Goal: Task Accomplishment & Management: Manage account settings

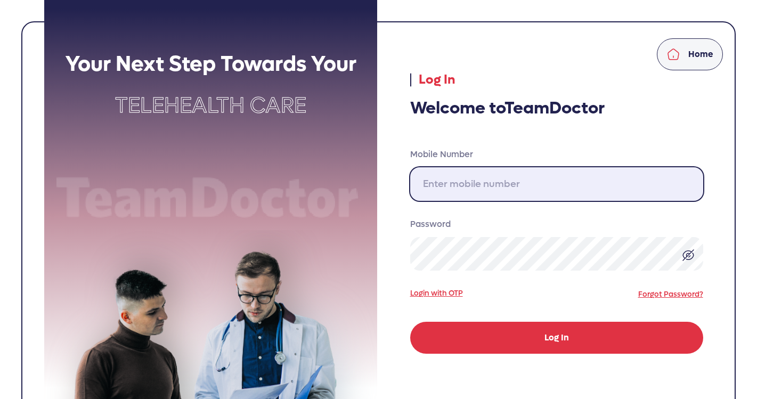
type input "[PHONE_NUMBER]"
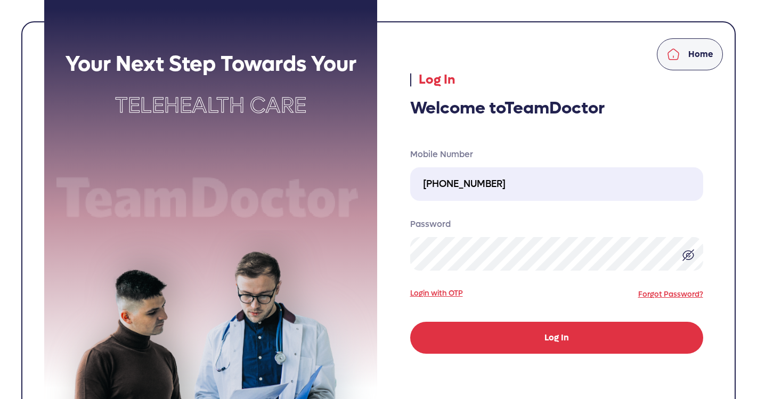
click at [541, 331] on button "Log In" at bounding box center [556, 338] width 293 height 32
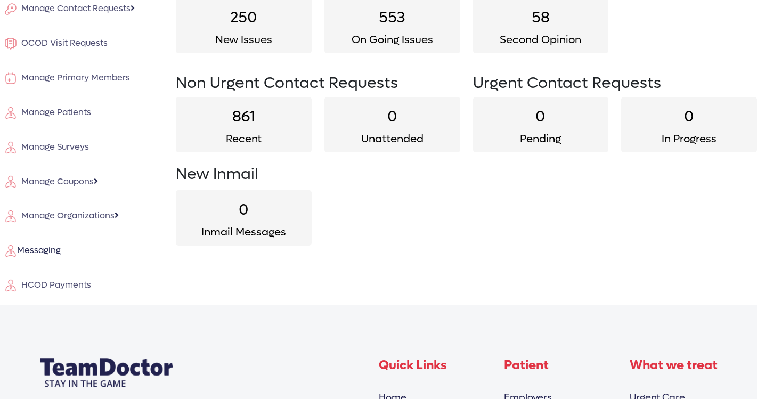
scroll to position [110, 0]
click at [63, 280] on span "HCOD Payments" at bounding box center [54, 284] width 74 height 11
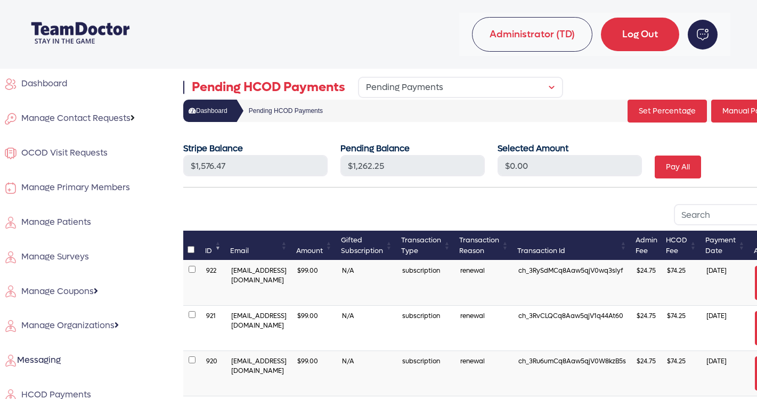
click at [57, 112] on span "Manage Contact Requests" at bounding box center [73, 117] width 113 height 11
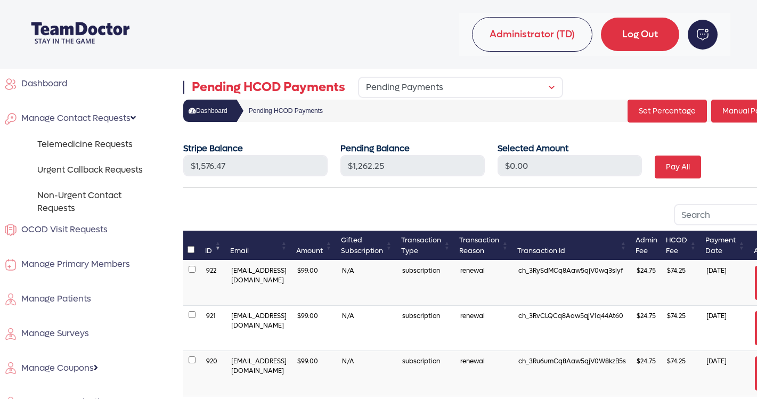
click at [79, 158] on div "Telemedicine Requests Urgent Callback Requests Non-Urgent Contact Requests" at bounding box center [97, 176] width 120 height 77
click at [108, 169] on link "Urgent Callback Requests" at bounding box center [97, 170] width 120 height 13
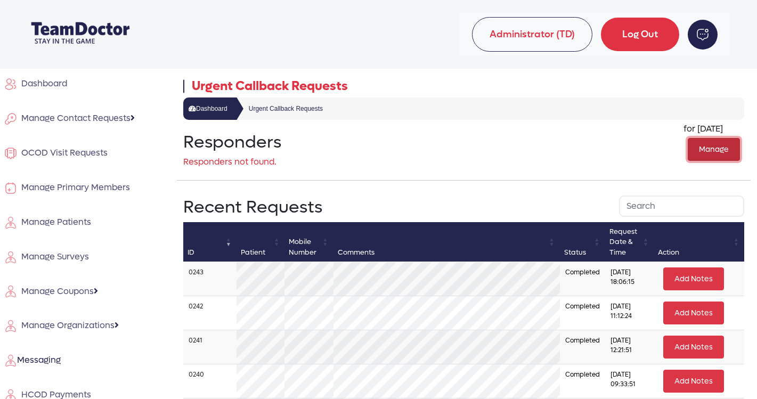
click at [712, 150] on button "Manage" at bounding box center [714, 149] width 52 height 23
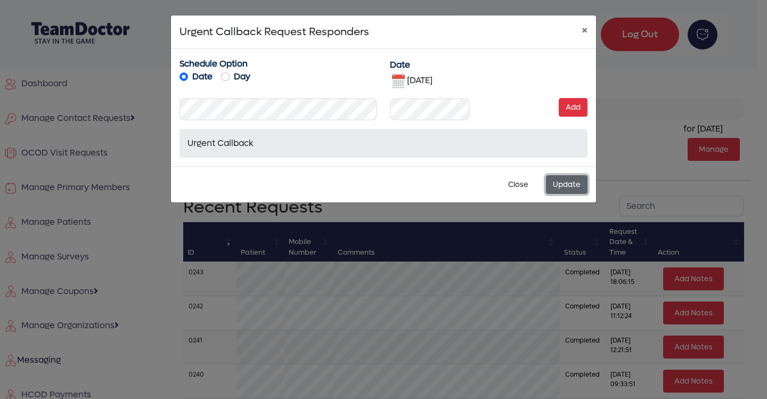
click at [562, 184] on button "Update" at bounding box center [567, 184] width 42 height 19
click at [398, 80] on img at bounding box center [398, 80] width 17 height 17
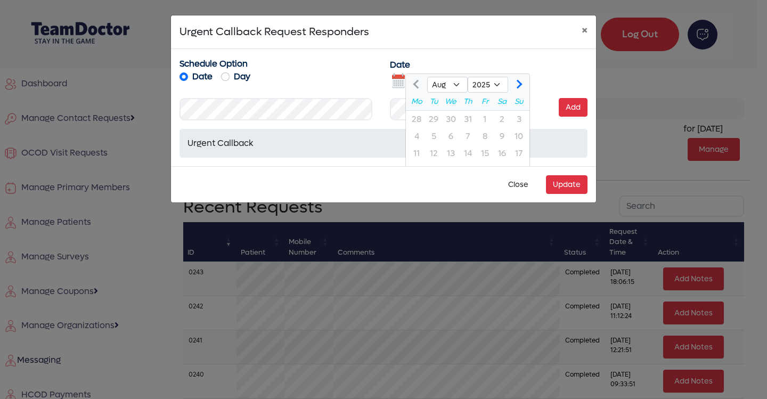
scroll to position [50, 0]
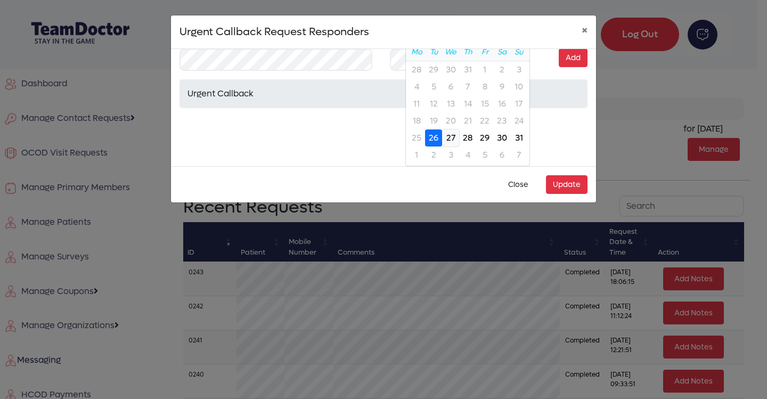
click at [452, 136] on div "27" at bounding box center [450, 137] width 17 height 17
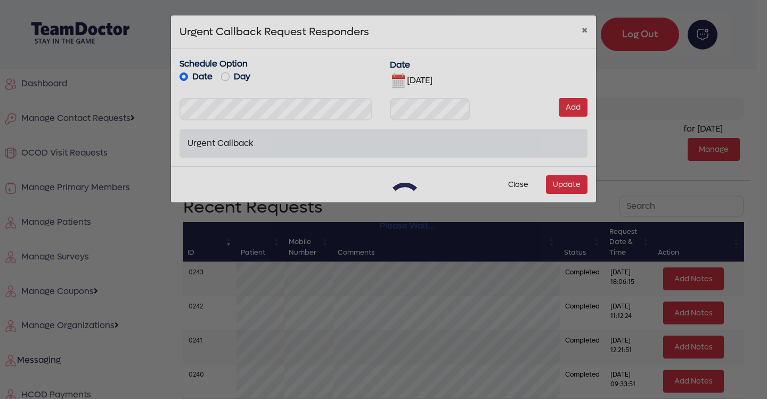
scroll to position [0, 0]
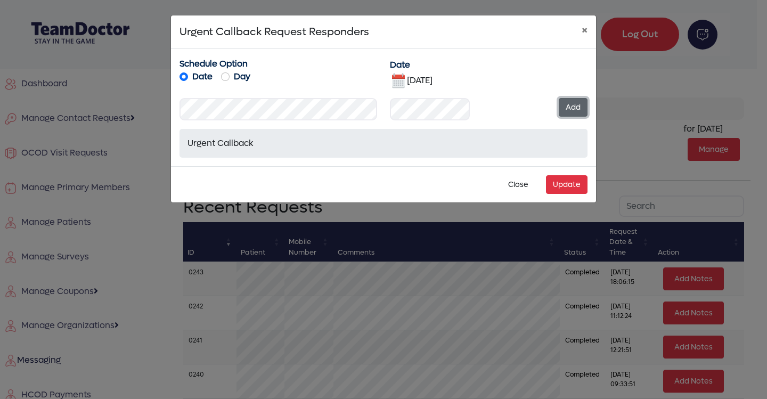
click at [574, 107] on button "Add" at bounding box center [573, 107] width 29 height 19
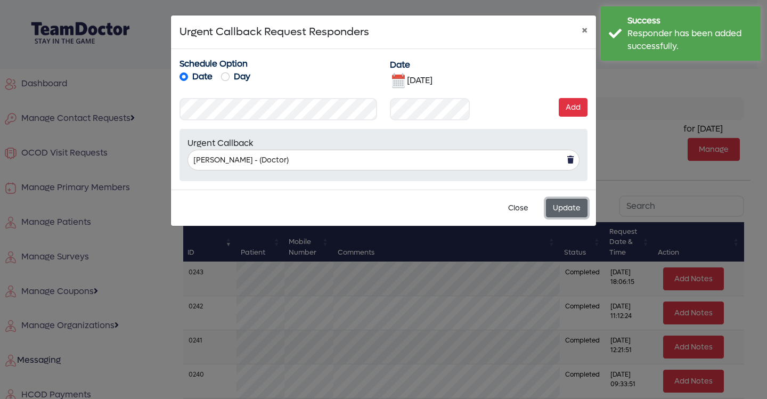
click at [562, 205] on button "Update" at bounding box center [567, 208] width 42 height 19
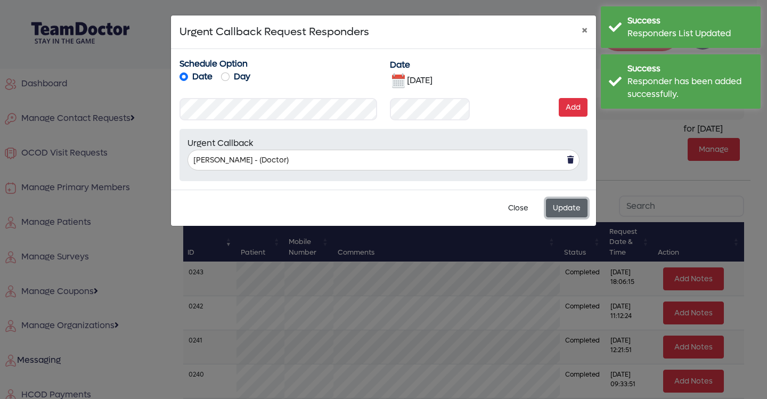
click at [562, 205] on button "Update" at bounding box center [567, 208] width 42 height 19
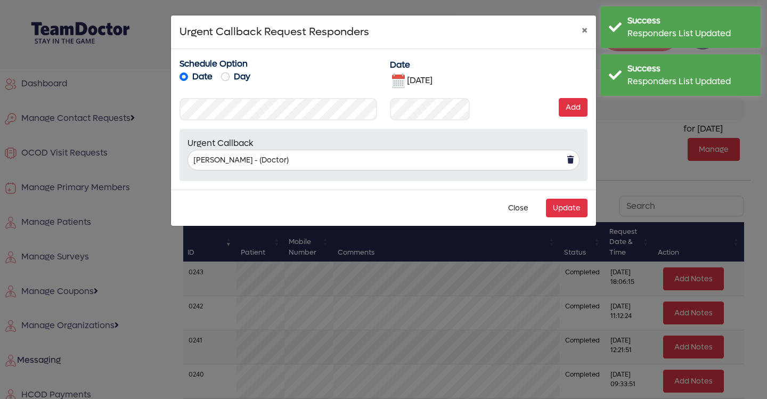
click at [399, 79] on img at bounding box center [398, 80] width 17 height 17
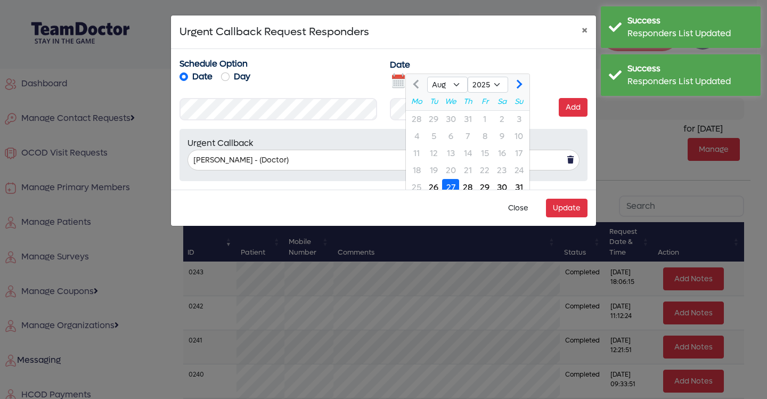
scroll to position [6, 0]
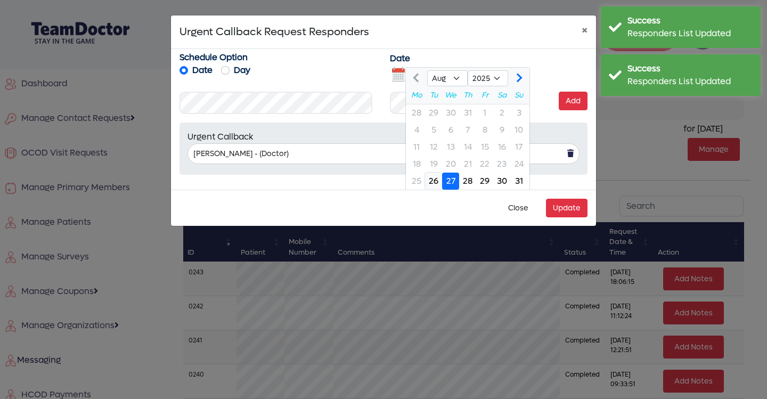
click at [435, 182] on div "26" at bounding box center [433, 181] width 17 height 17
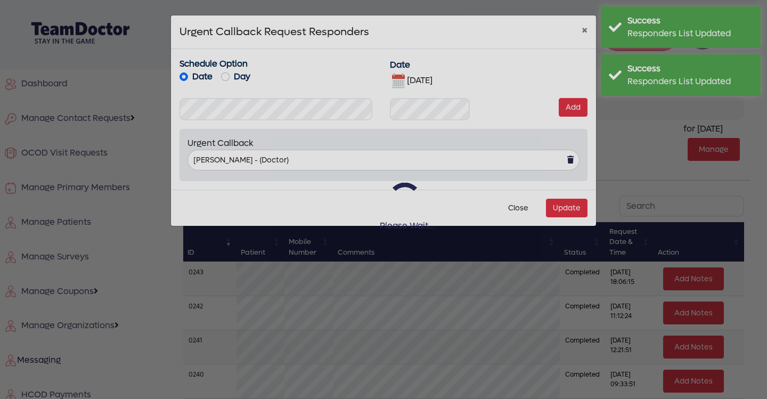
scroll to position [0, 0]
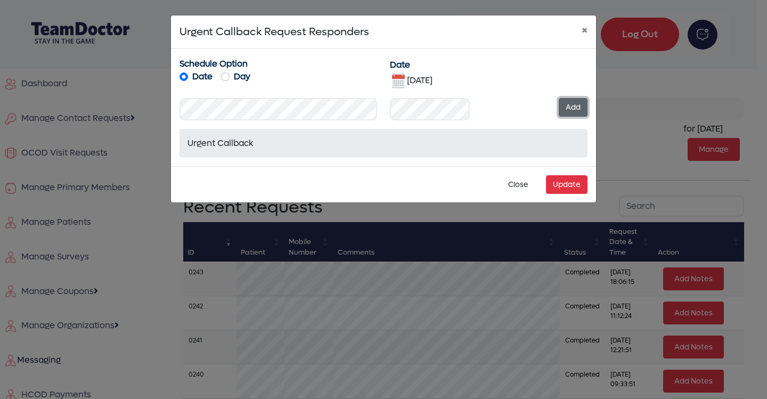
click at [567, 107] on button "Add" at bounding box center [573, 107] width 29 height 19
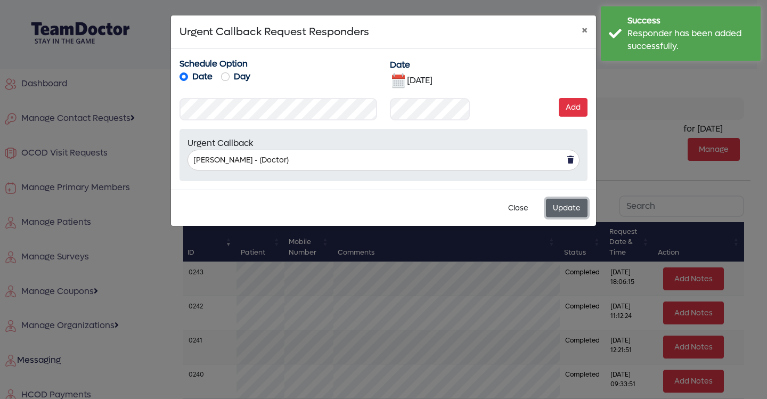
click at [566, 204] on button "Update" at bounding box center [567, 208] width 42 height 19
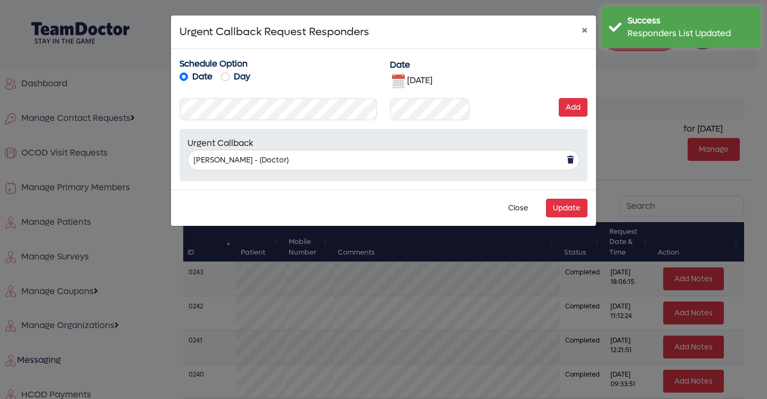
click at [396, 78] on img at bounding box center [398, 80] width 17 height 17
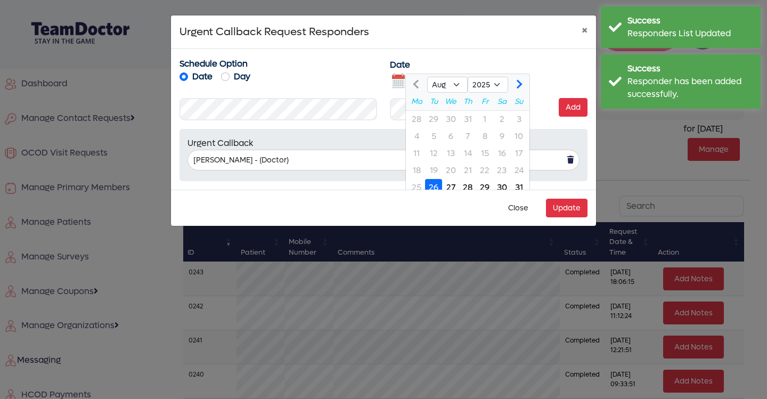
scroll to position [6, 0]
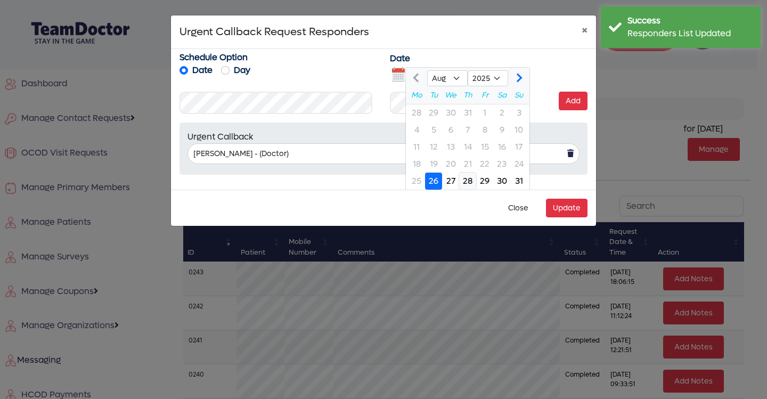
click at [466, 181] on div "28" at bounding box center [467, 181] width 17 height 17
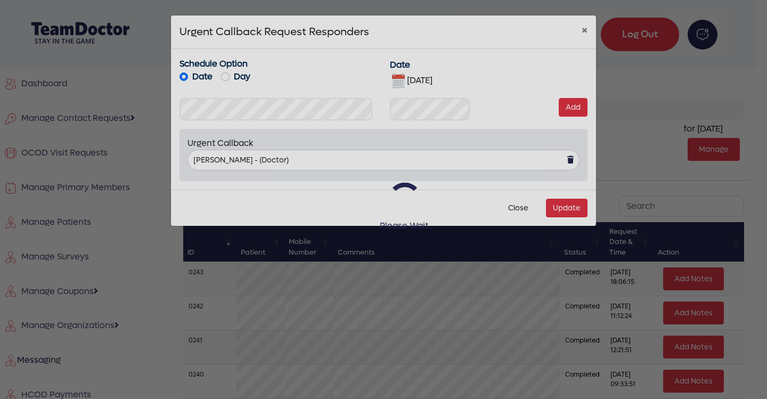
scroll to position [0, 0]
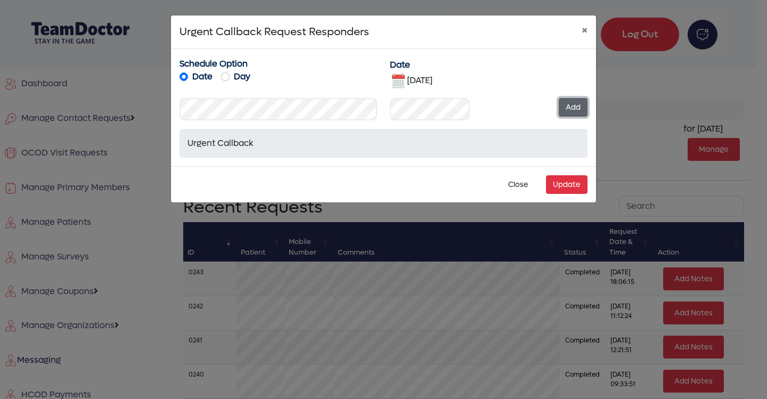
click at [575, 108] on button "Add" at bounding box center [573, 107] width 29 height 19
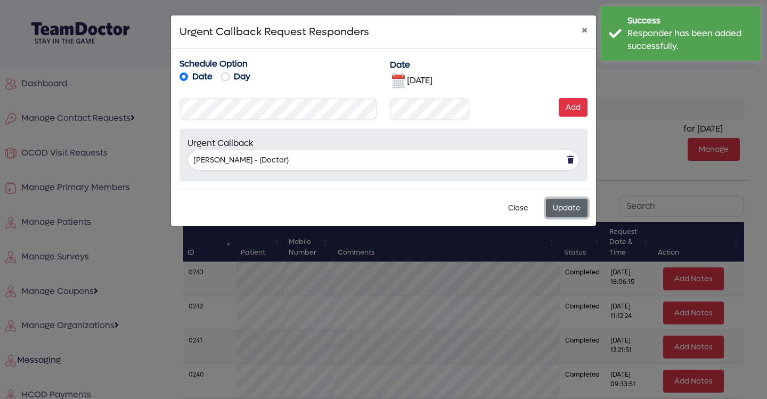
click at [568, 207] on button "Update" at bounding box center [567, 208] width 42 height 19
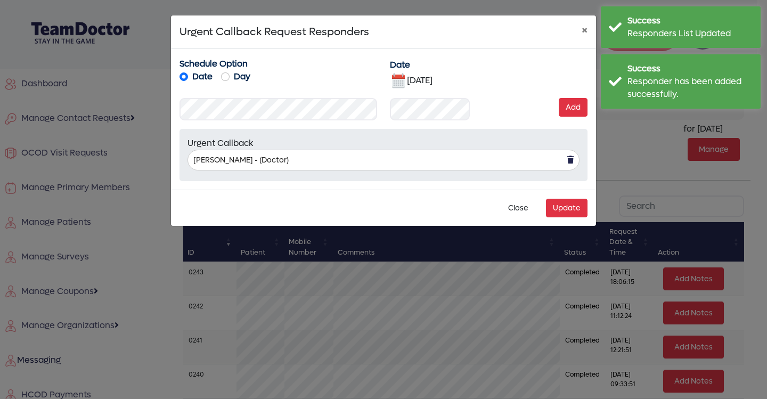
click at [397, 79] on img at bounding box center [398, 80] width 17 height 17
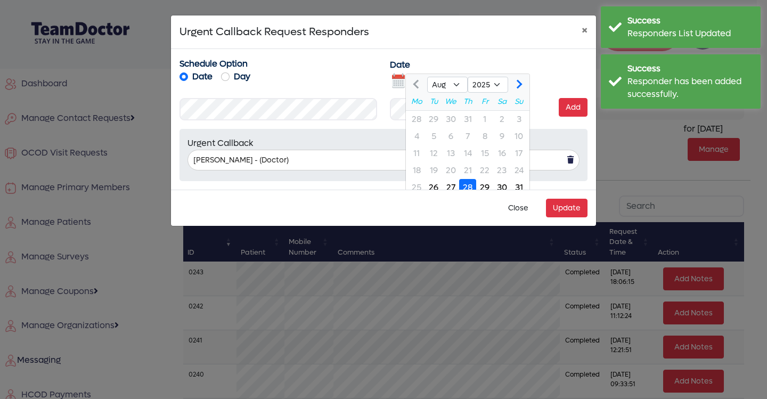
scroll to position [6, 0]
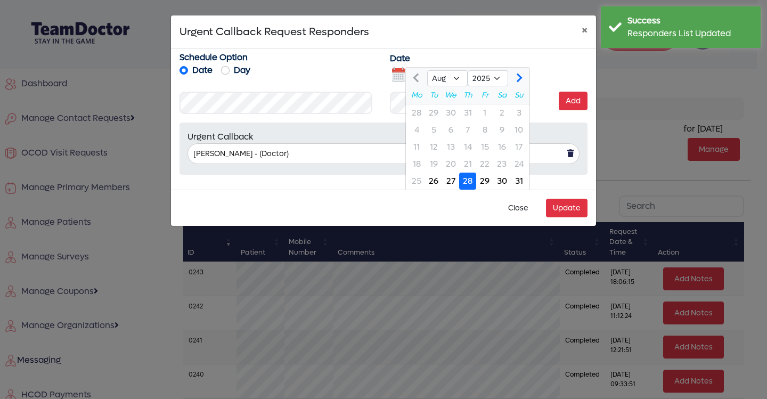
click at [483, 172] on div "18 19 20 21 22 23 24" at bounding box center [468, 164] width 124 height 17
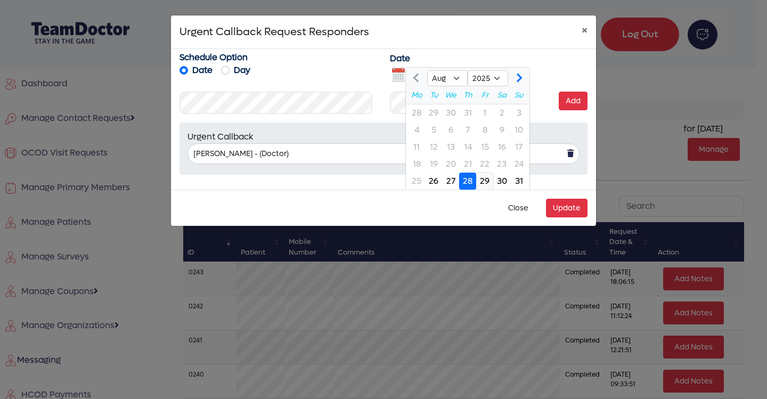
click at [485, 177] on div "29" at bounding box center [484, 181] width 17 height 17
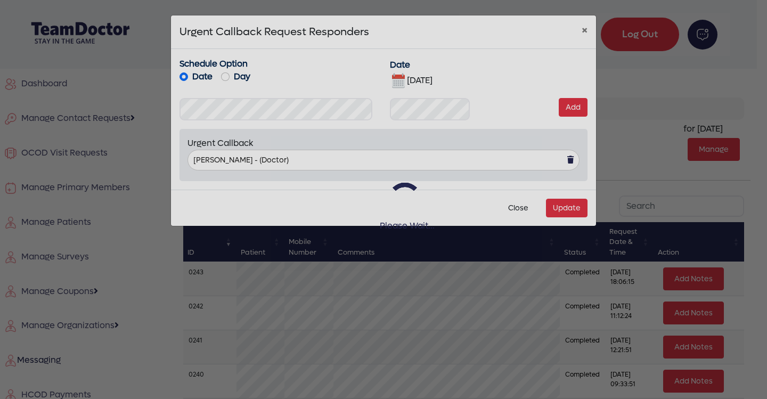
scroll to position [0, 0]
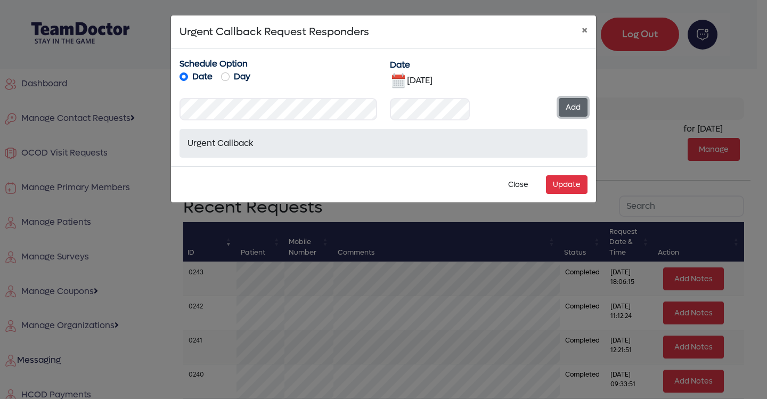
click at [574, 102] on button "Add" at bounding box center [573, 107] width 29 height 19
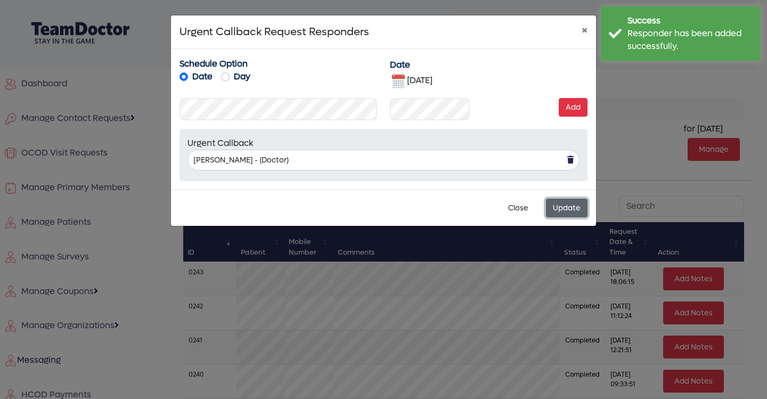
click at [565, 207] on button "Update" at bounding box center [567, 208] width 42 height 19
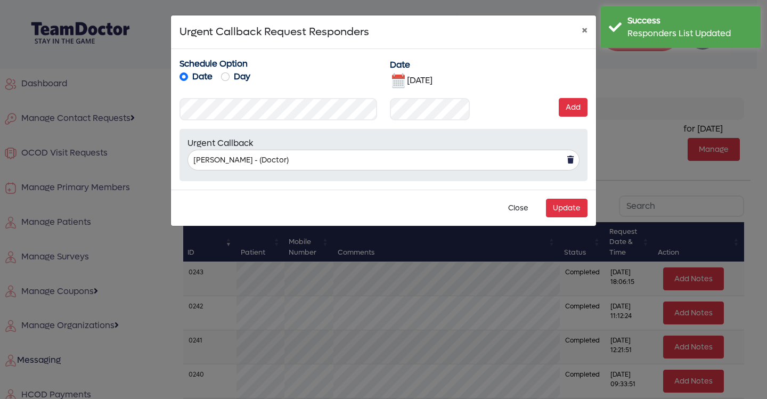
click at [399, 80] on img at bounding box center [398, 80] width 17 height 17
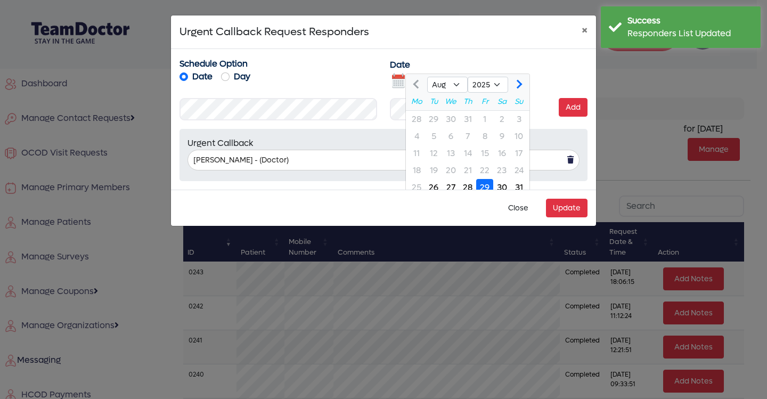
scroll to position [6, 0]
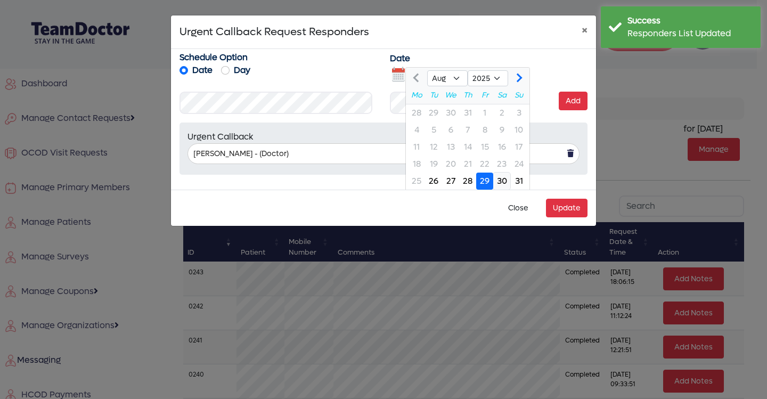
click at [501, 178] on div "30" at bounding box center [501, 181] width 17 height 17
type input "[DATE]"
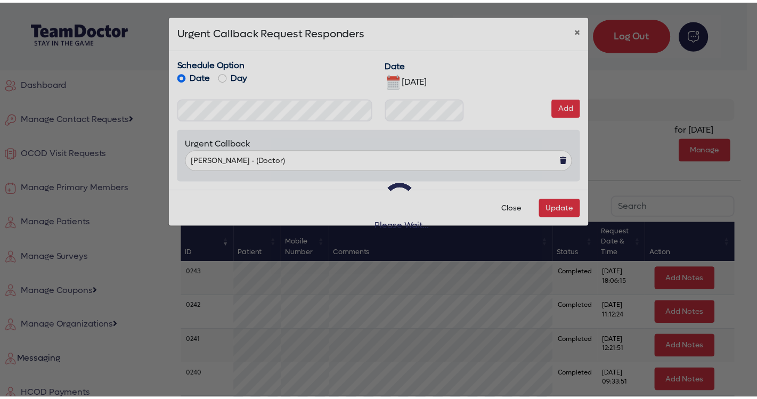
scroll to position [0, 0]
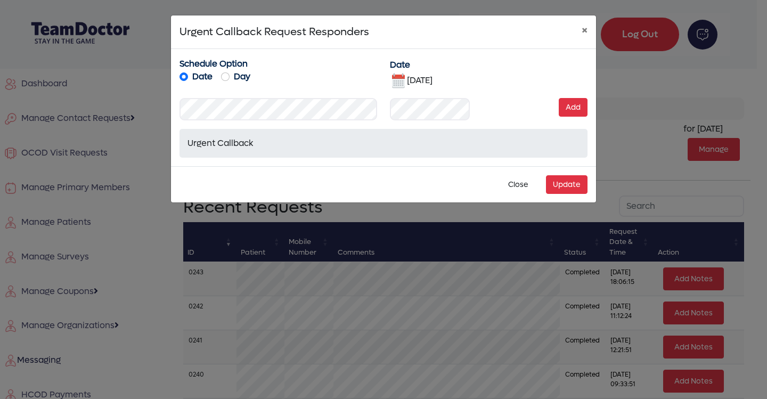
click at [451, 141] on div "Urgent Callback" at bounding box center [383, 143] width 392 height 13
click at [570, 105] on button "Add" at bounding box center [573, 107] width 29 height 19
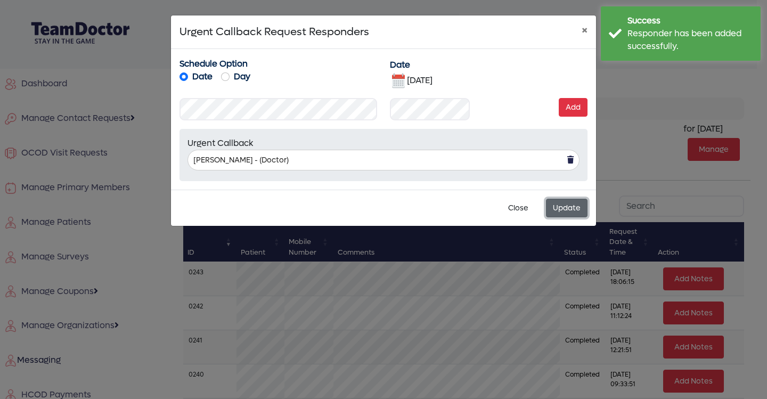
click at [570, 203] on button "Update" at bounding box center [567, 208] width 42 height 19
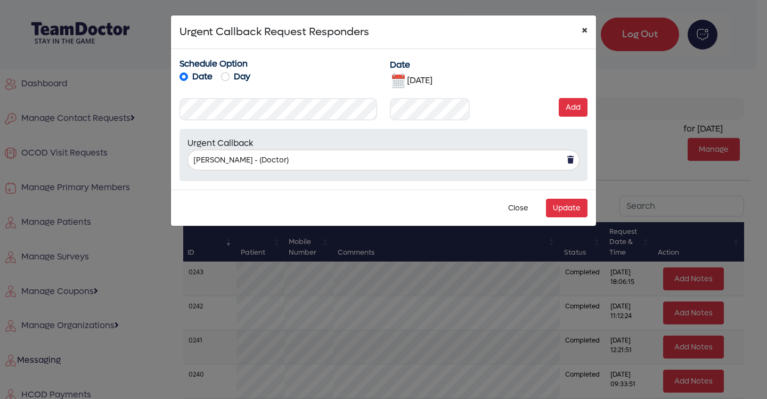
click at [583, 29] on span "×" at bounding box center [585, 30] width 6 height 17
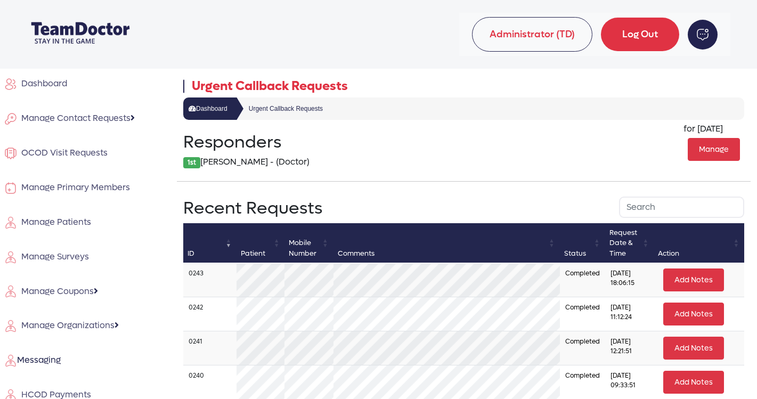
click at [50, 81] on span "Dashboard" at bounding box center [42, 83] width 50 height 11
